Goal: Information Seeking & Learning: Learn about a topic

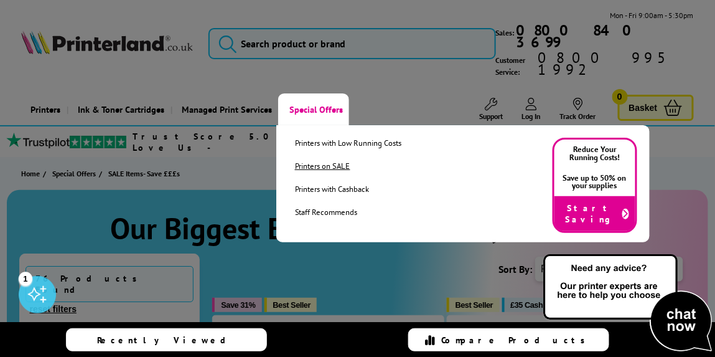
click at [374, 171] on link "Printers on SALE" at bounding box center [348, 166] width 107 height 11
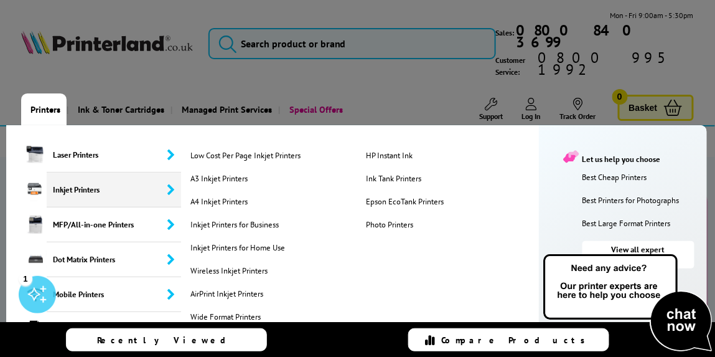
click at [64, 192] on span "Inkjet Printers" at bounding box center [114, 189] width 135 height 35
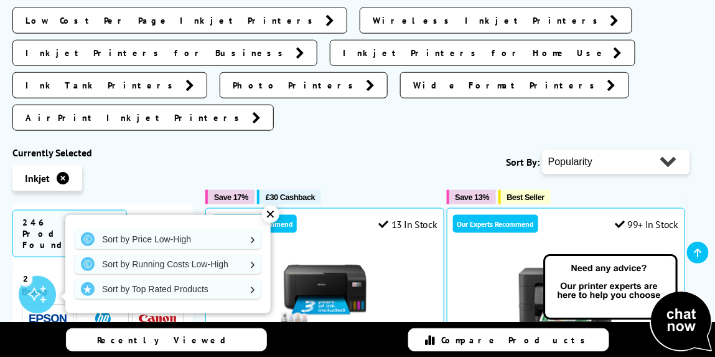
scroll to position [291, 0]
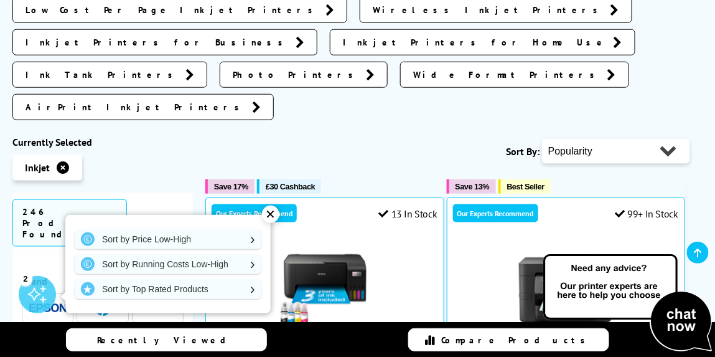
click at [373, 16] on span "Wireless Inkjet Printers" at bounding box center [489, 10] width 232 height 12
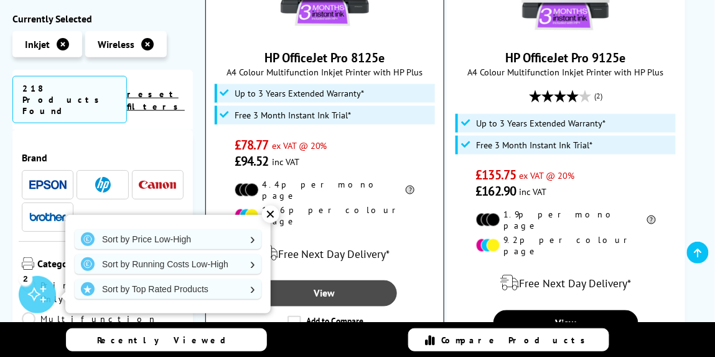
scroll to position [1546, 0]
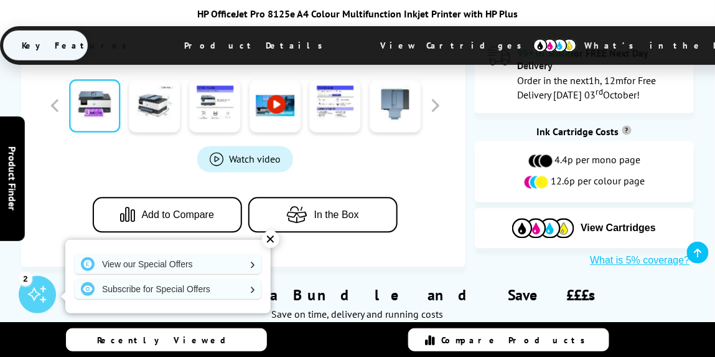
scroll to position [567, 0]
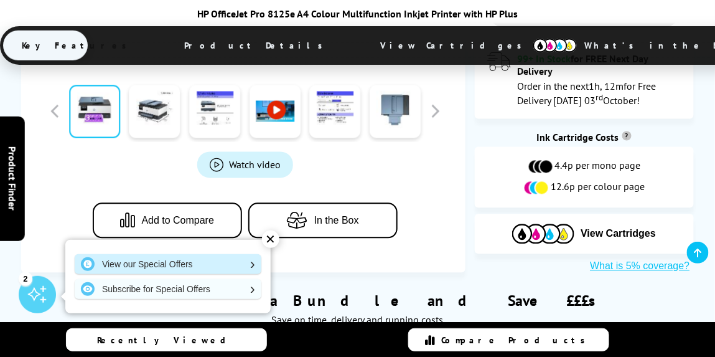
click at [238, 266] on link "View our Special Offers" at bounding box center [168, 264] width 187 height 20
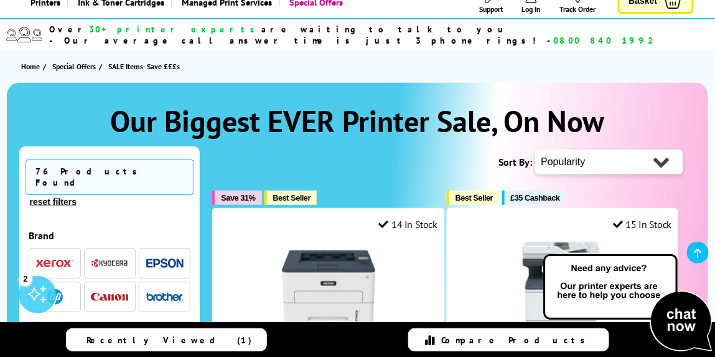
scroll to position [105, 0]
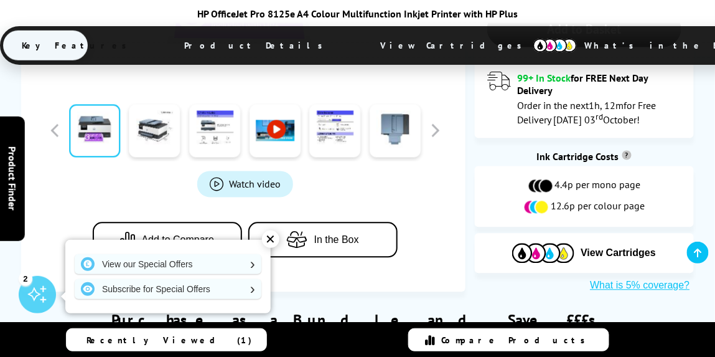
scroll to position [550, 0]
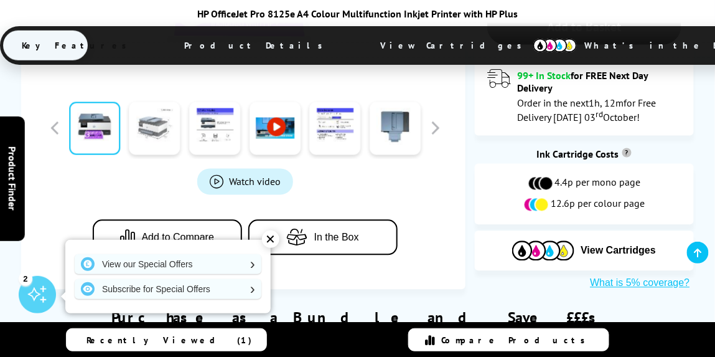
click at [161, 106] on link at bounding box center [155, 128] width 51 height 53
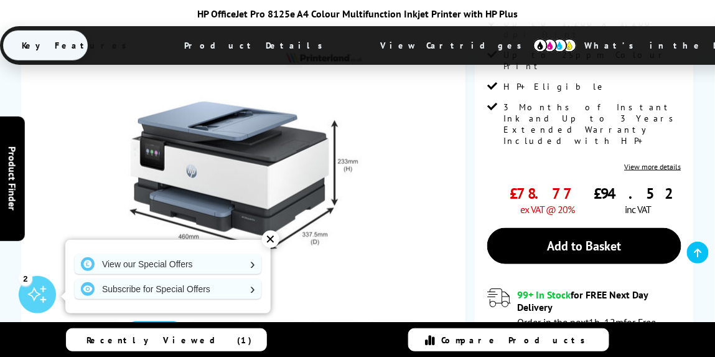
scroll to position [356, 0]
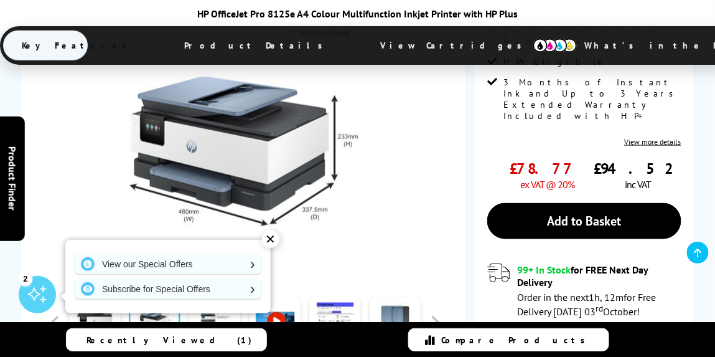
click at [269, 244] on div "✕" at bounding box center [270, 238] width 17 height 17
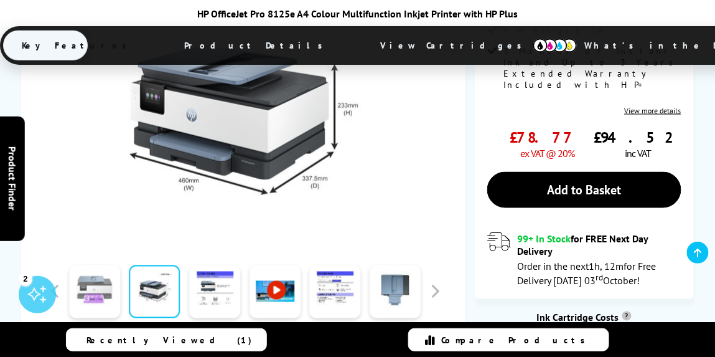
scroll to position [384, 0]
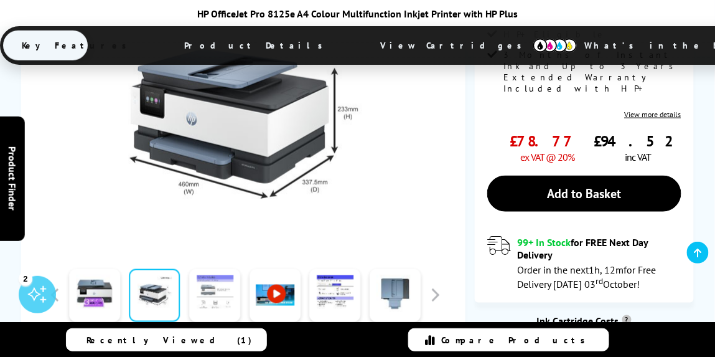
click at [208, 270] on link at bounding box center [214, 294] width 51 height 53
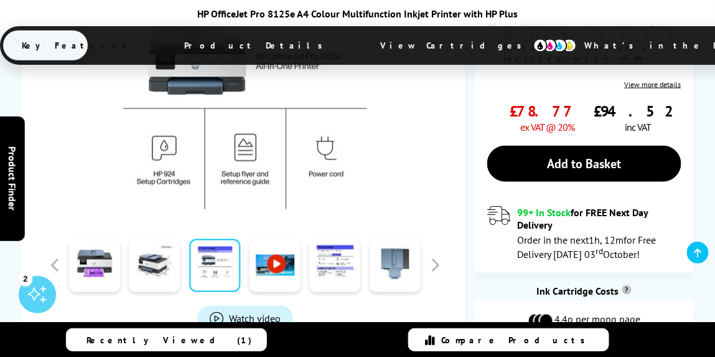
scroll to position [416, 0]
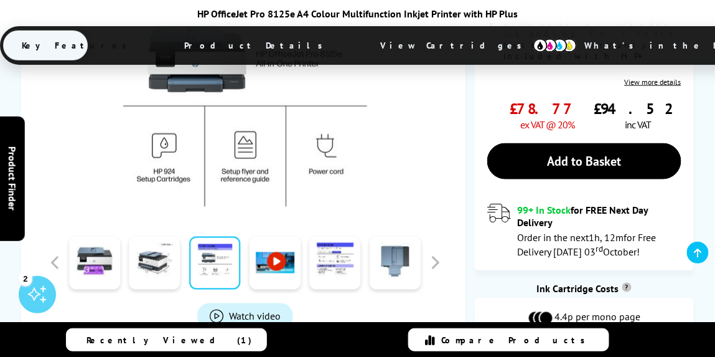
click at [274, 240] on link at bounding box center [275, 262] width 51 height 53
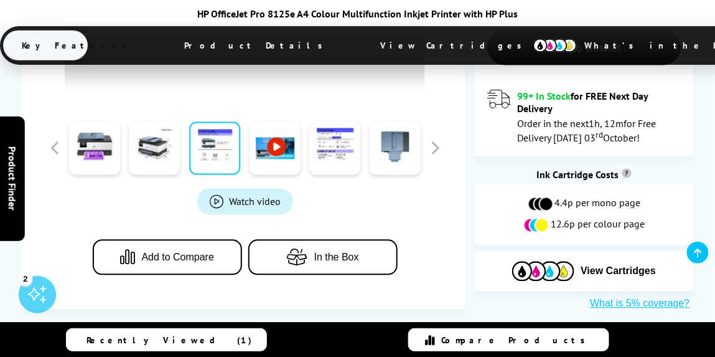
scroll to position [518, 0]
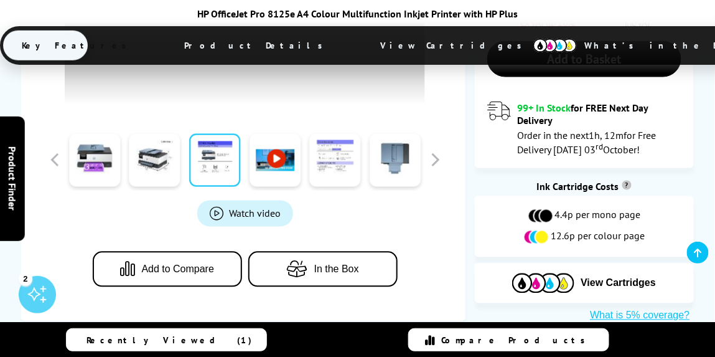
click at [336, 134] on link at bounding box center [335, 160] width 51 height 53
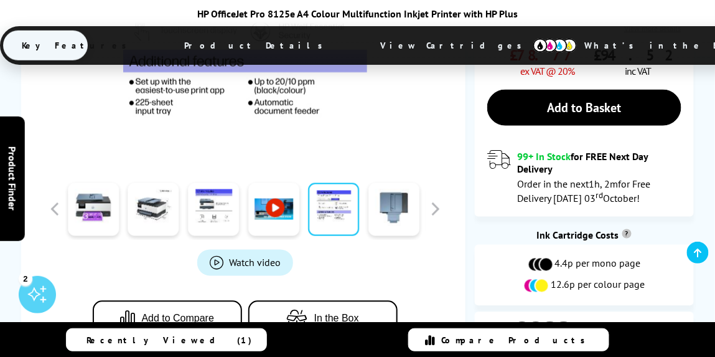
scroll to position [463, 0]
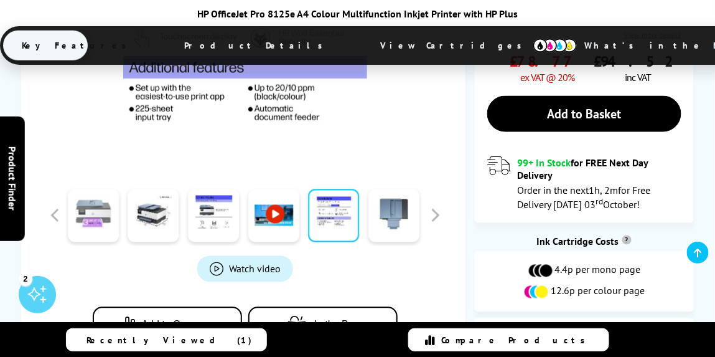
click at [100, 189] on link at bounding box center [93, 215] width 51 height 53
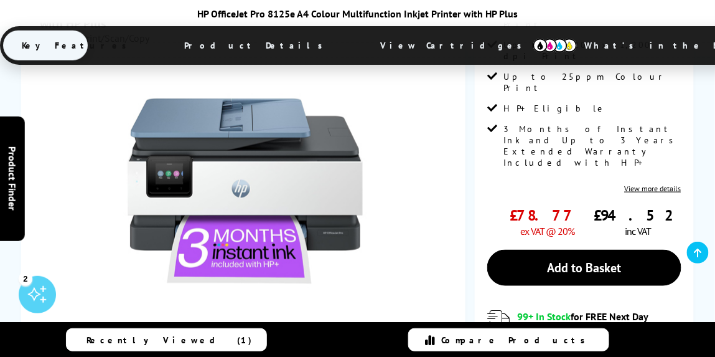
scroll to position [310, 0]
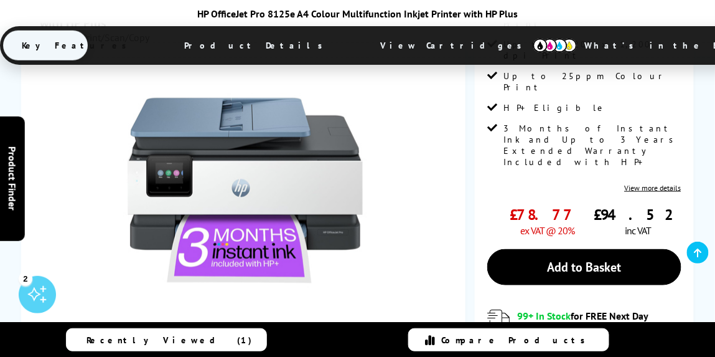
click at [273, 49] on span "Product Details" at bounding box center [257, 46] width 182 height 30
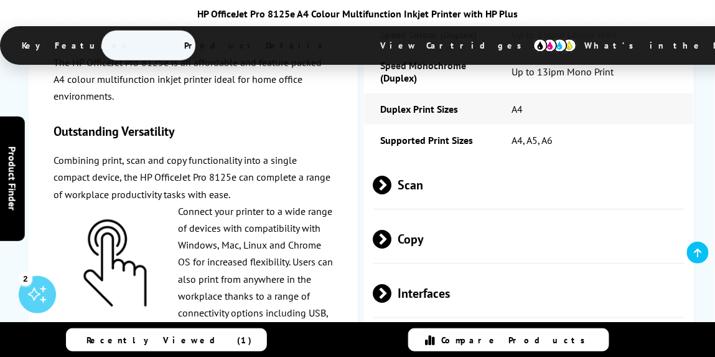
scroll to position [2493, 0]
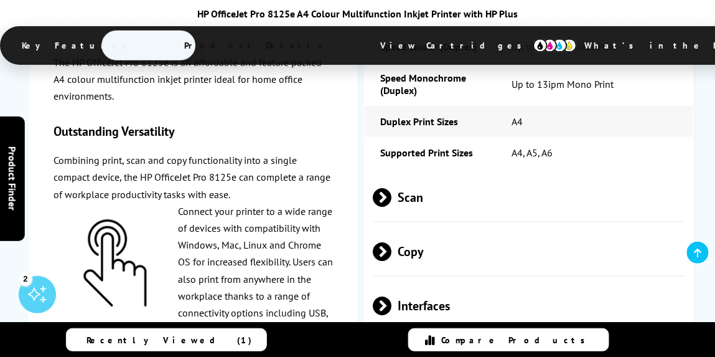
click at [392, 188] on span at bounding box center [392, 197] width 0 height 19
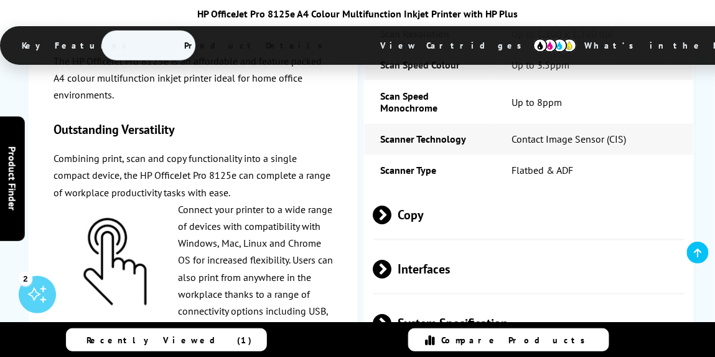
scroll to position [2873, 0]
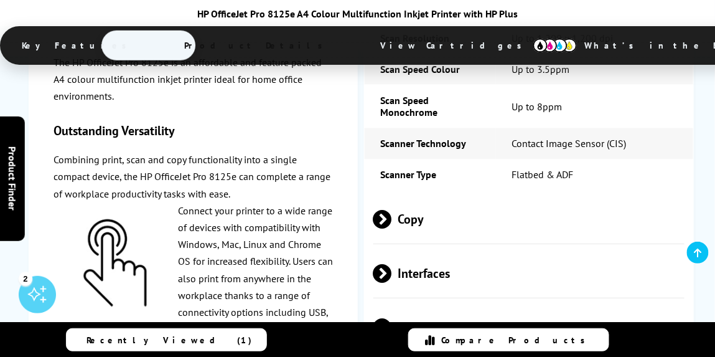
click at [392, 210] on span at bounding box center [392, 219] width 0 height 19
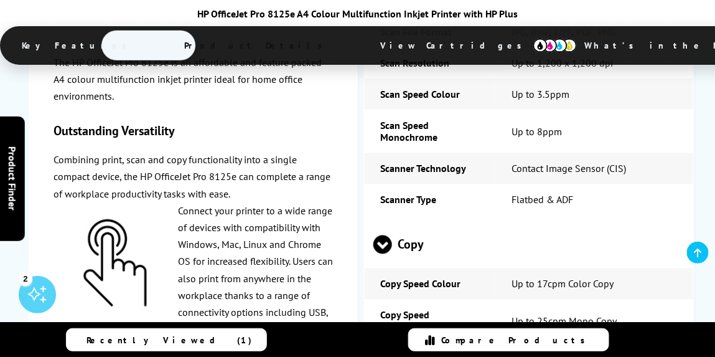
scroll to position [2845, 0]
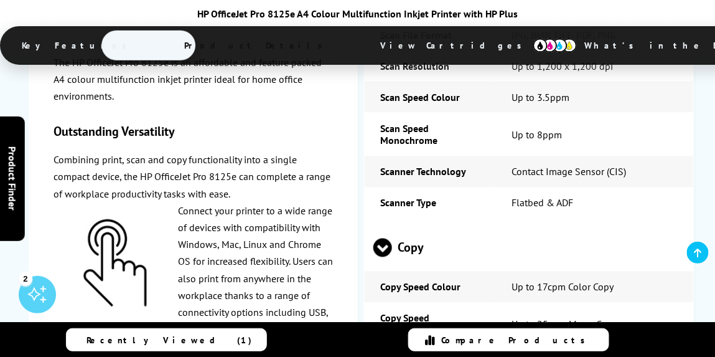
click at [381, 257] on span at bounding box center [383, 257] width 19 height 0
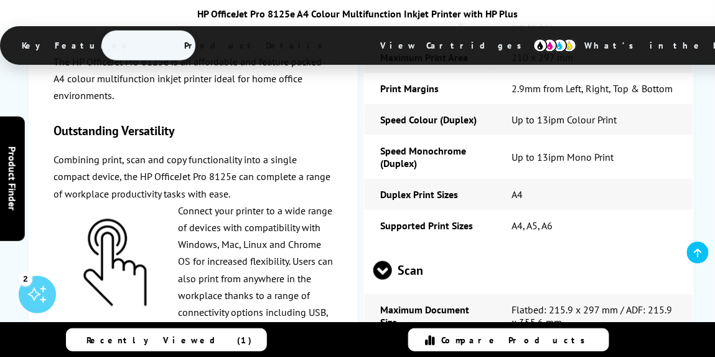
scroll to position [2410, 0]
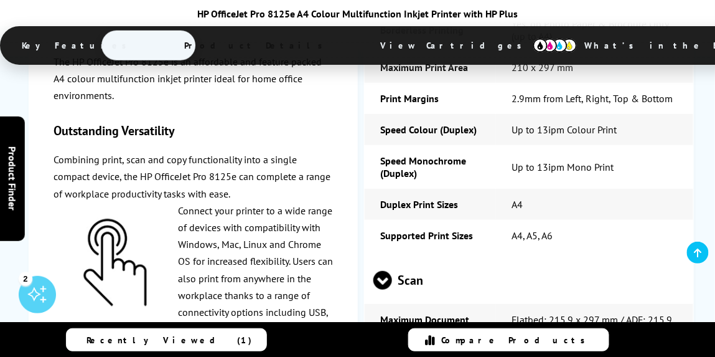
click at [382, 290] on span at bounding box center [383, 290] width 19 height 0
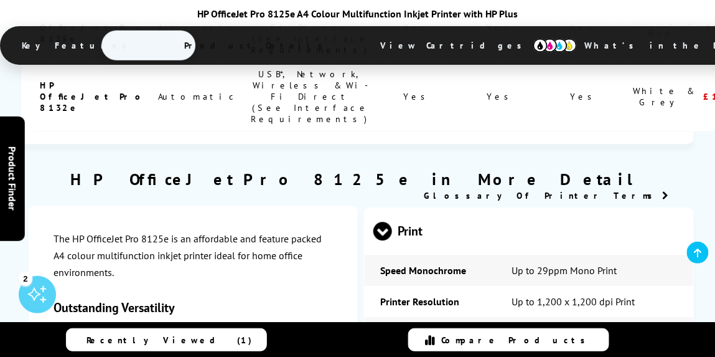
scroll to position [1922, 0]
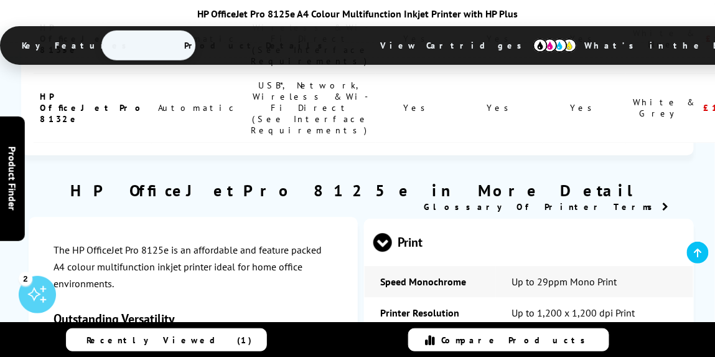
click at [383, 252] on span at bounding box center [383, 252] width 19 height 0
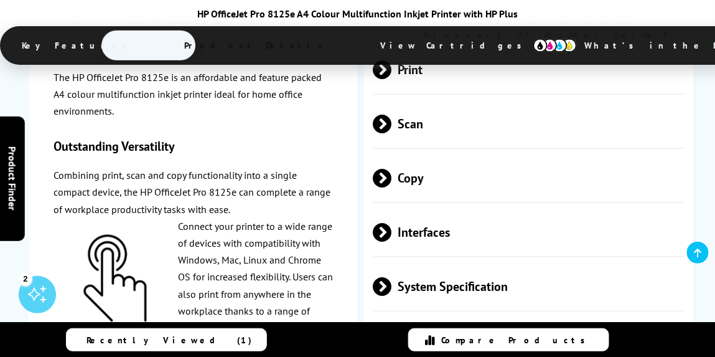
scroll to position [2097, 0]
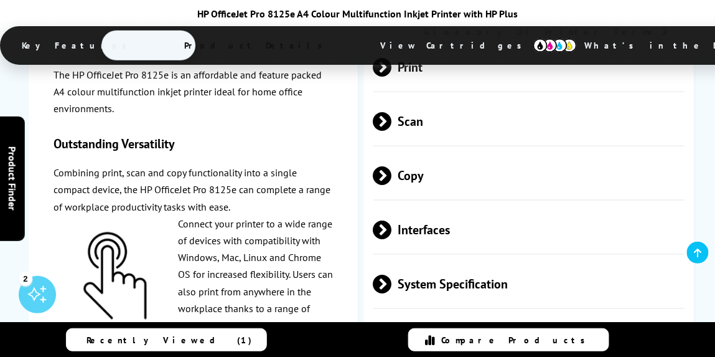
click at [392, 220] on span at bounding box center [392, 229] width 0 height 19
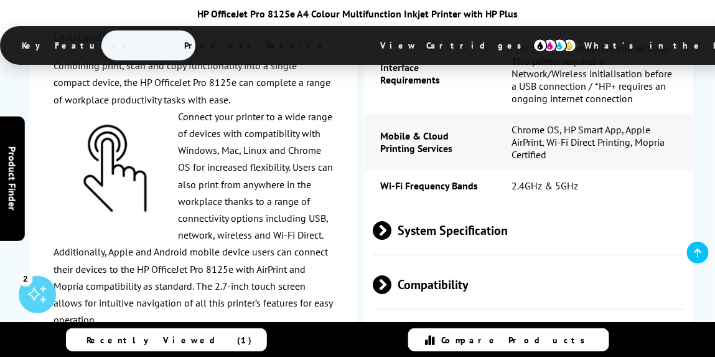
scroll to position [2443, 0]
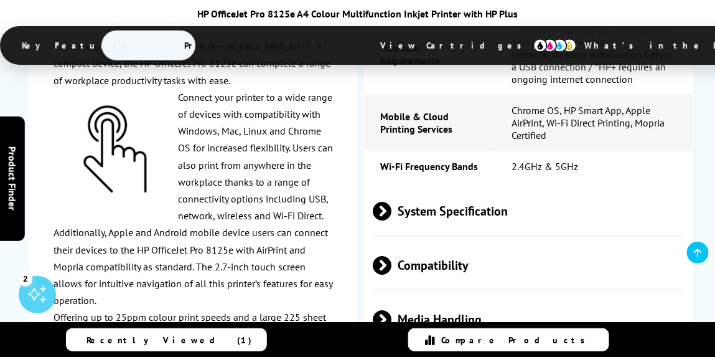
click at [392, 256] on span at bounding box center [392, 265] width 0 height 19
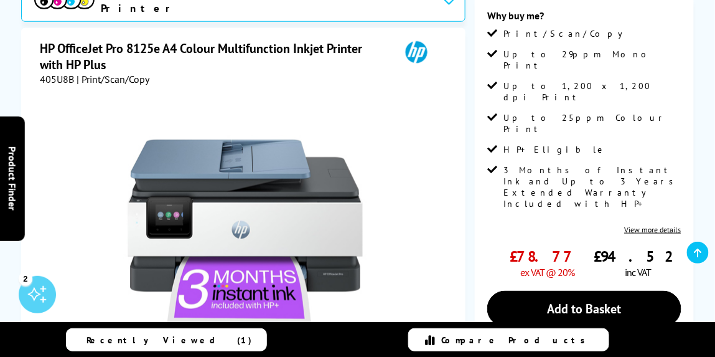
scroll to position [270, 0]
